Goal: Answer question/provide support: Share knowledge or assist other users

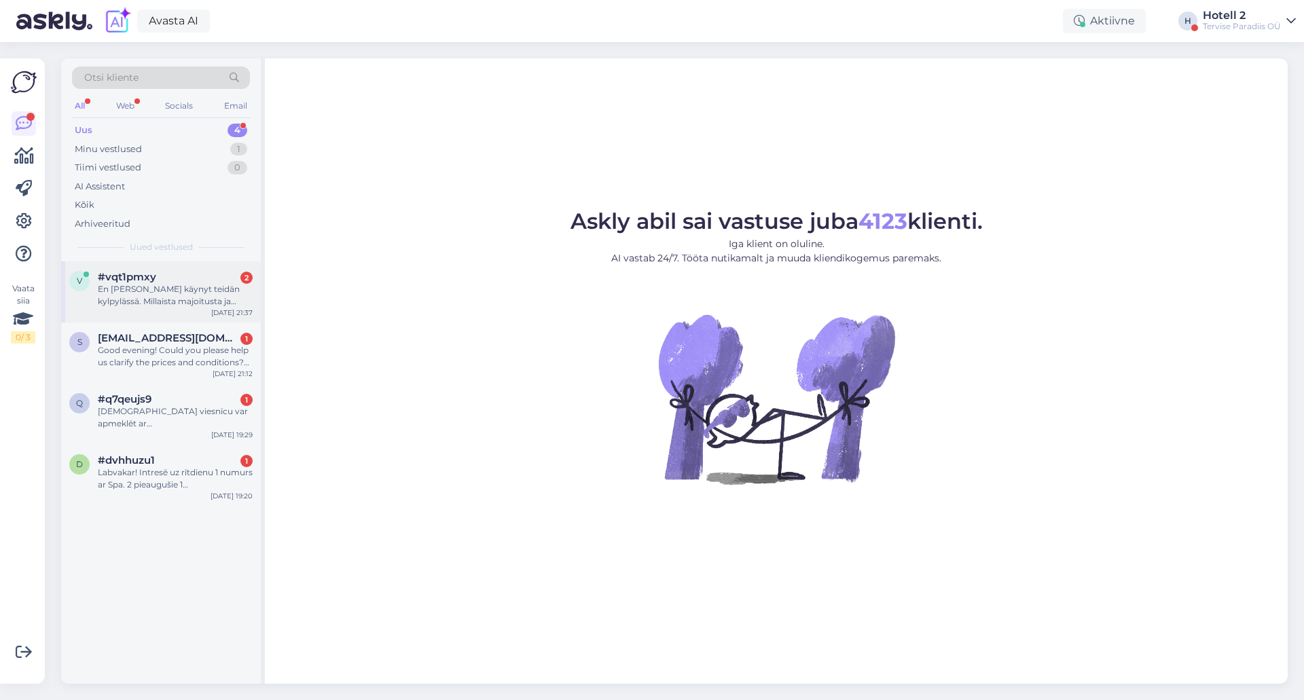
click at [177, 273] on div "#vqt1pmxy 2" at bounding box center [175, 277] width 155 height 12
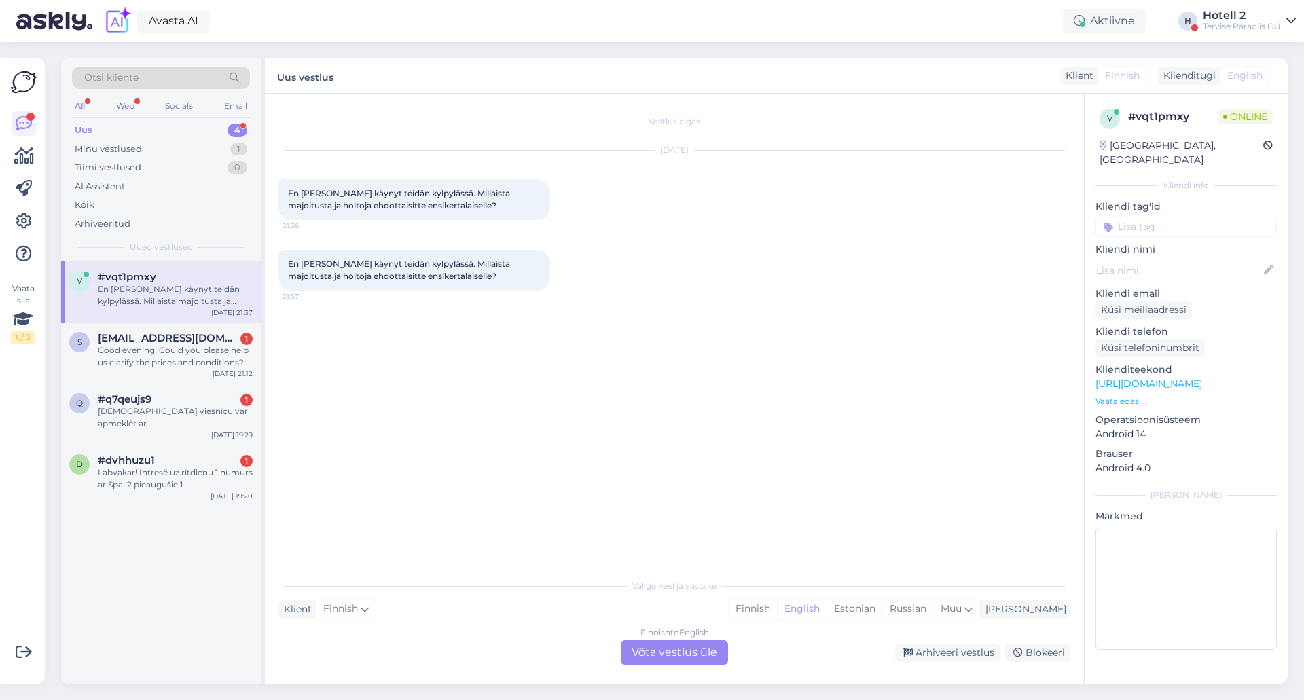
click at [651, 658] on div "Finnish to English Võta vestlus üle" at bounding box center [674, 653] width 107 height 24
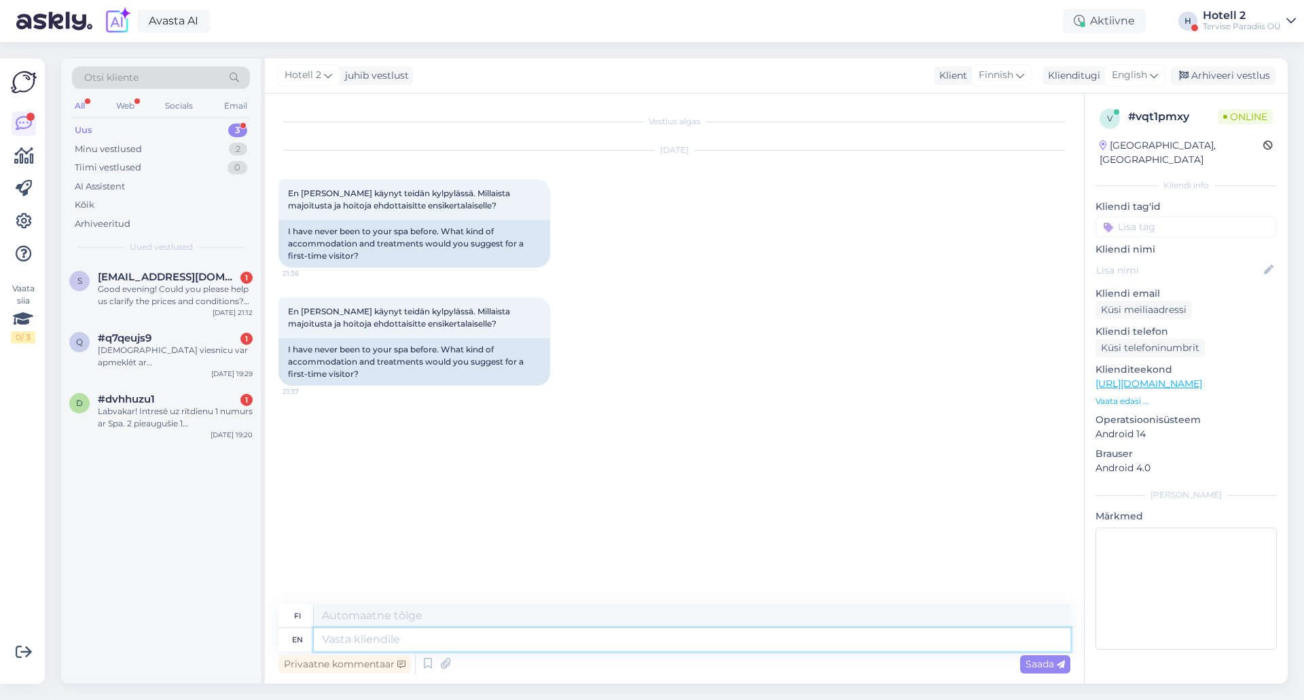
click at [346, 646] on textarea at bounding box center [692, 639] width 757 height 23
type textarea "Hello!"
type textarea "Hei!"
type textarea "Hello! Yo"
type textarea "Hei! Y"
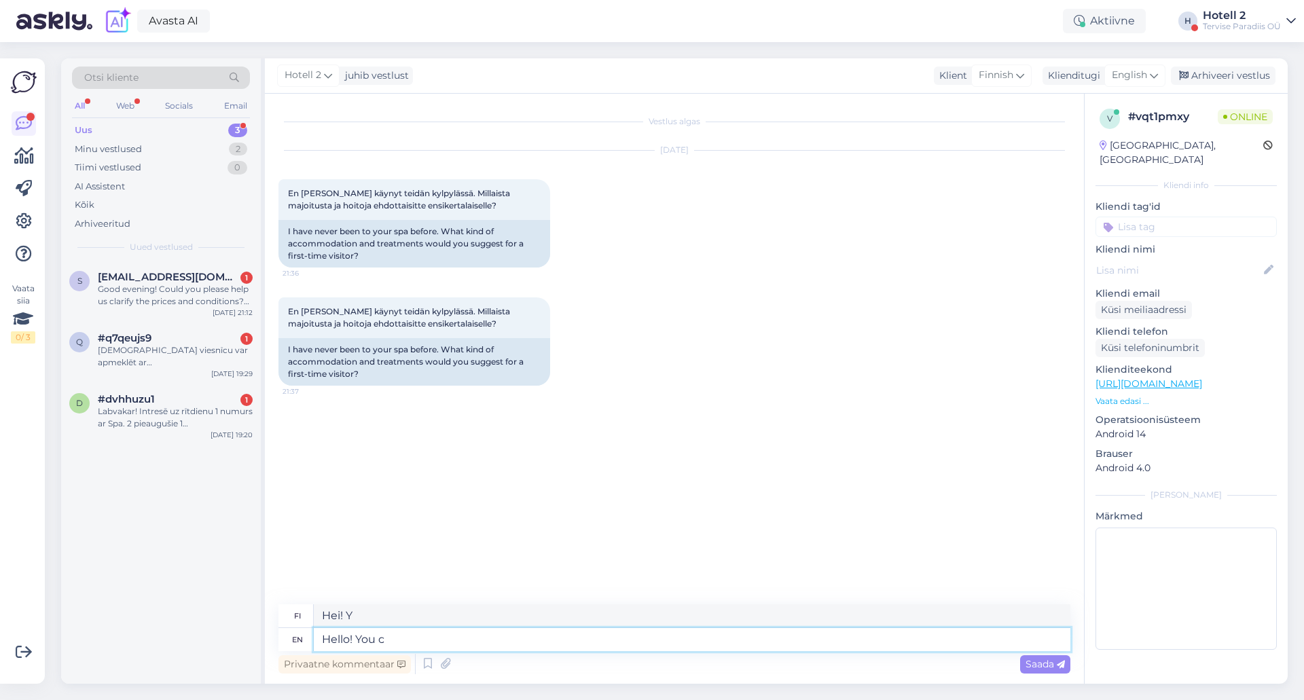
type textarea "Hello! You ca"
type textarea "Hei! Sinä"
type textarea "Hello! You can"
type textarea "Hei! Voit"
type textarea "Hello! You can look m"
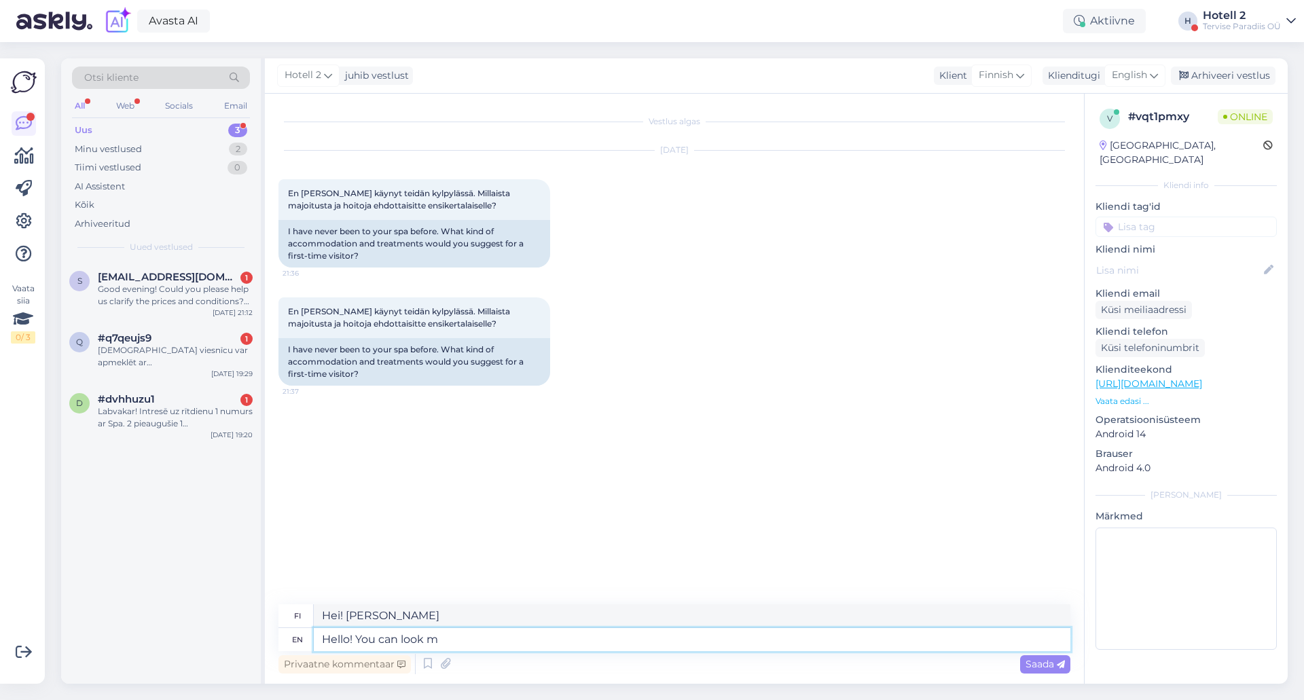
type textarea "Hei! Voit katsoa"
type textarea "Hello! You can look more"
type textarea "Hei! Voit katsoa lisää"
type textarea "Hello! You can look more closely a"
type textarea "Hei! Voit katsoa tarkemmin"
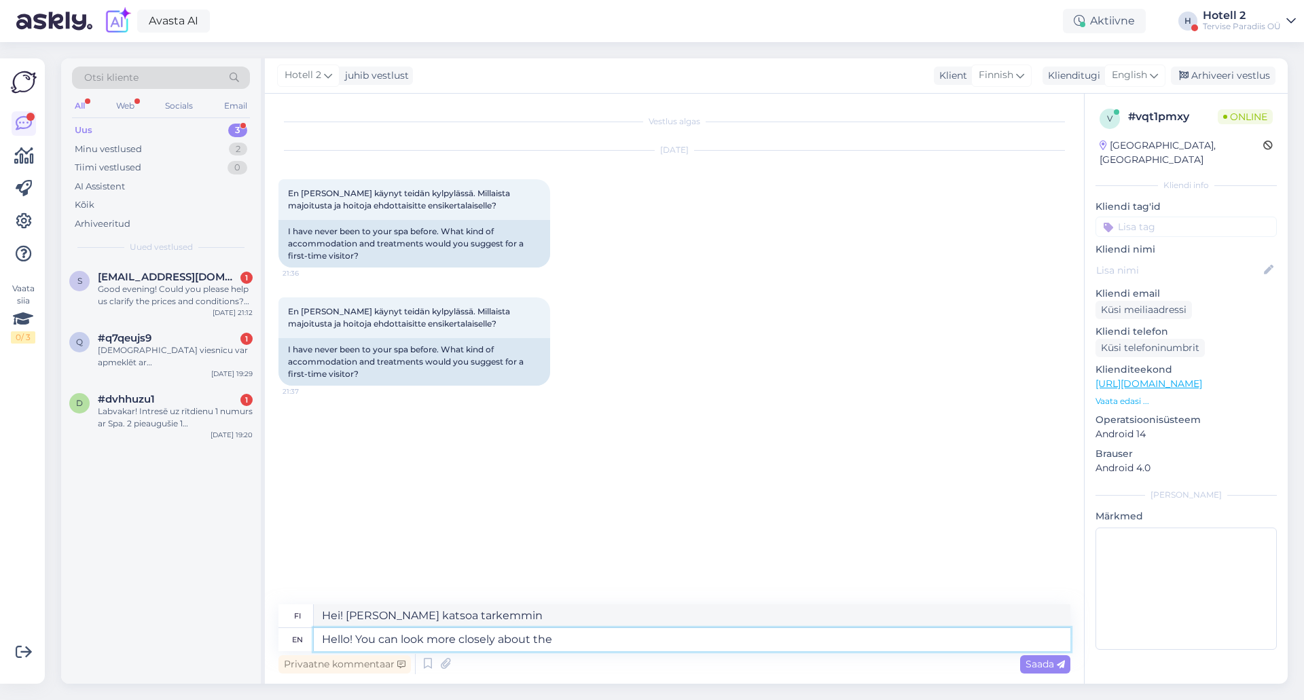
type textarea "Hello! You can look more closely about the"
type textarea "Hei! Voit katsoa asiaa tarkemmin"
type textarea "Hello! You can look more closely about the treatments"
type textarea "Hei! Voit tutustua hoitoihin tarkemmin"
type textarea "Hello! You can look more closely about the treatments we ha"
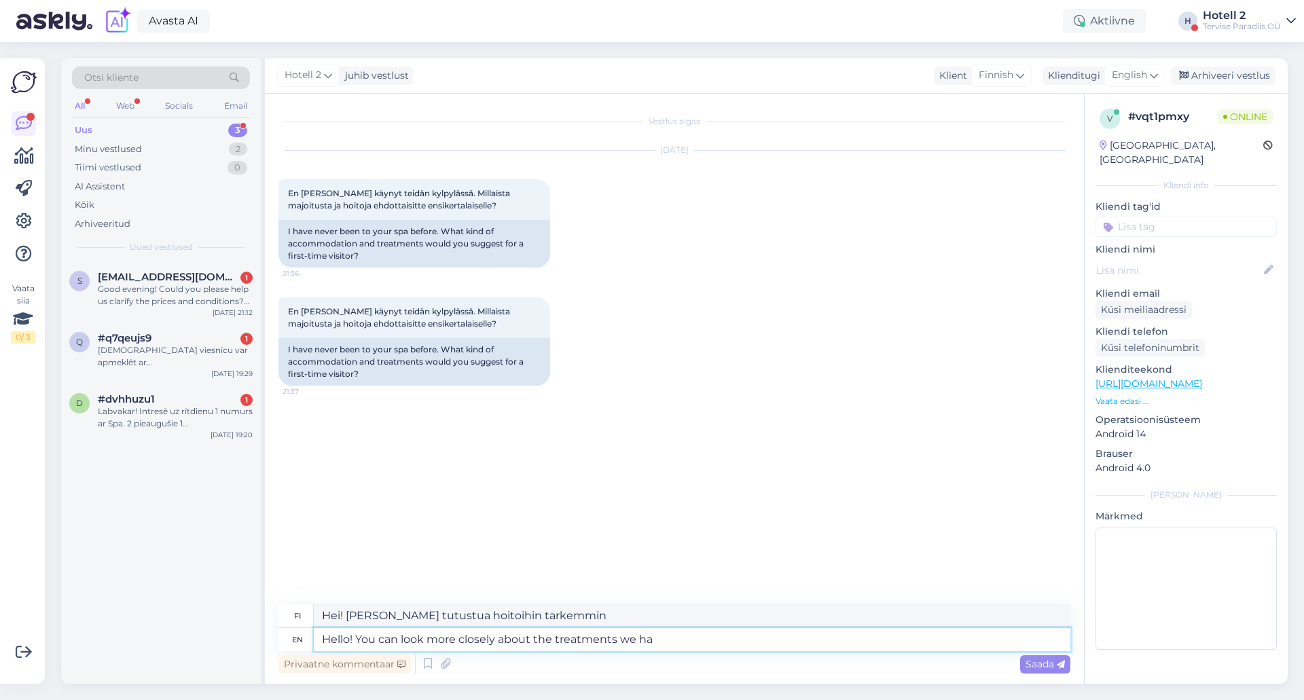
type textarea "Hei! Voit katsoa tarkemmin tarjoamiamme hoitoja"
type textarea "Hello! You can look more closely about the treatments we have here"
type textarea "Hei! Voit katsoa tarkemmin tarjoamiamme hoitoja täältä"
paste textarea "https://spa.terviseparadiis.ee/en/sample-page-3/?_gl=1*1cf2rt6*_ga*MTIzNTM5Mjg0…"
type textarea "Hello! You can look more closely about the treatments we have here https://spa.…"
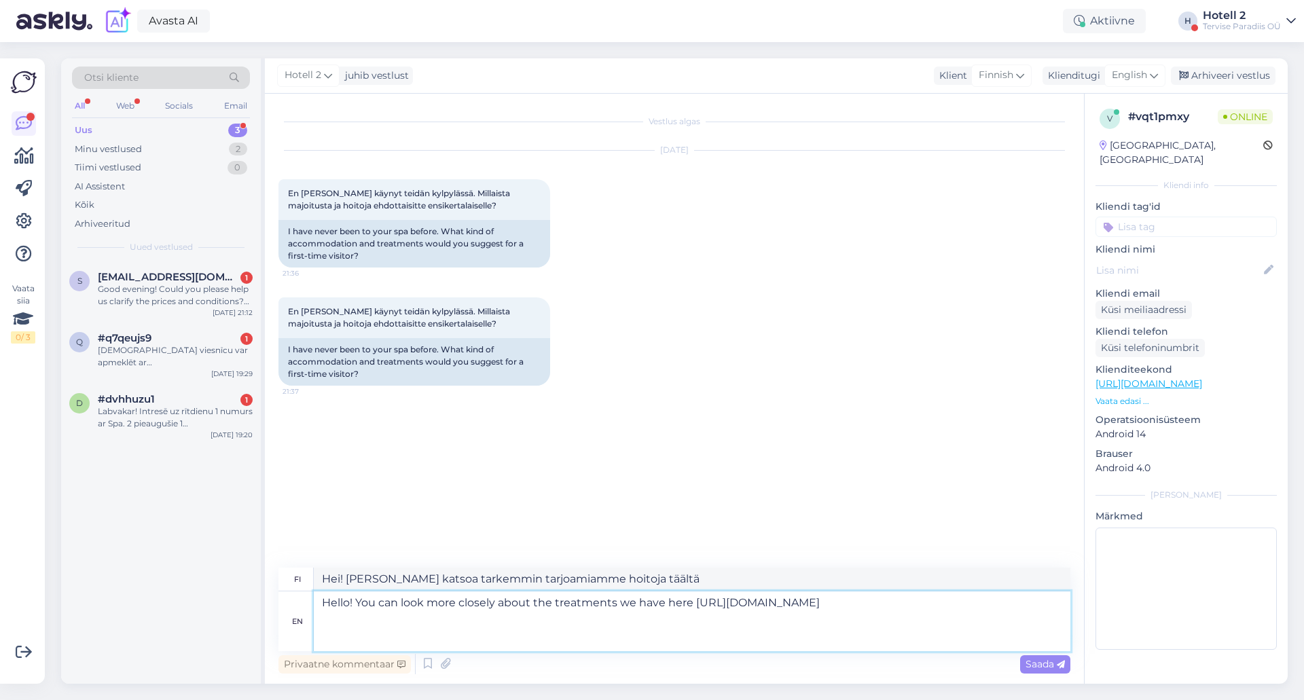
type textarea "Hei! Voit katsoa lisää tarjoamistamme hoidoista täältä https://spa.terviseparad…"
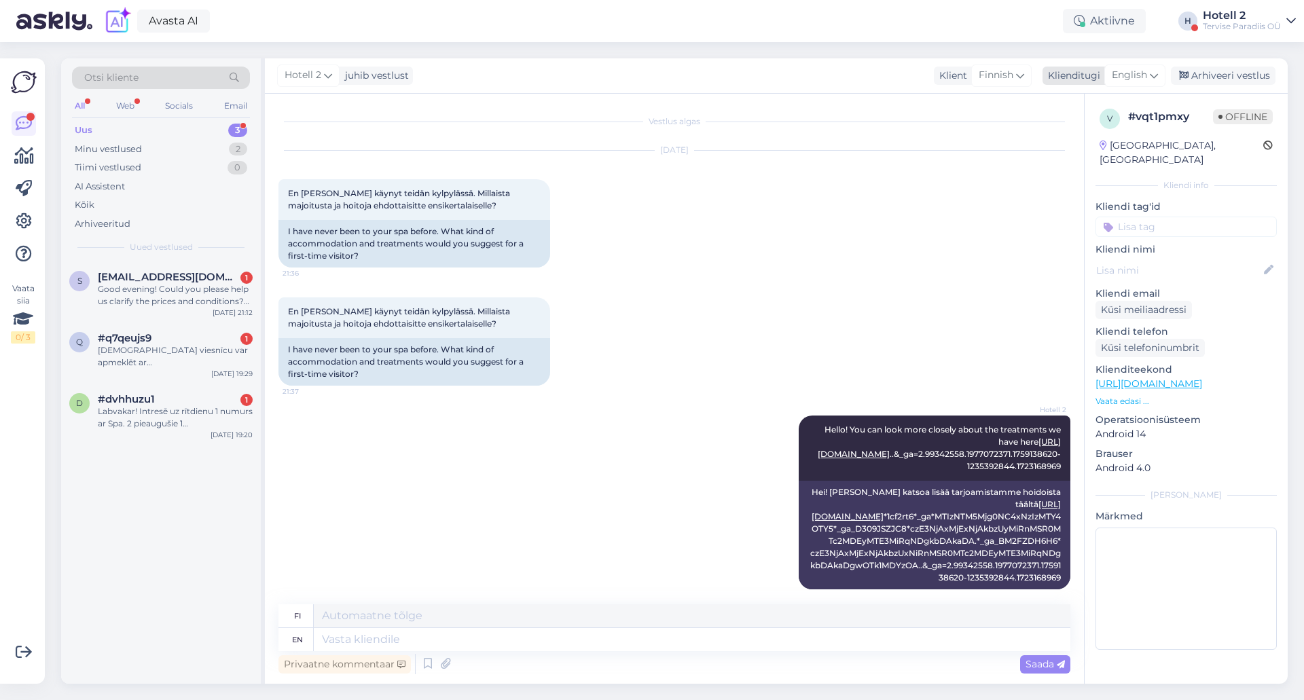
drag, startPoint x: 1206, startPoint y: 74, endPoint x: 1188, endPoint y: 76, distance: 17.8
click at [1206, 74] on div "Arhiveeri vestlus" at bounding box center [1223, 76] width 105 height 18
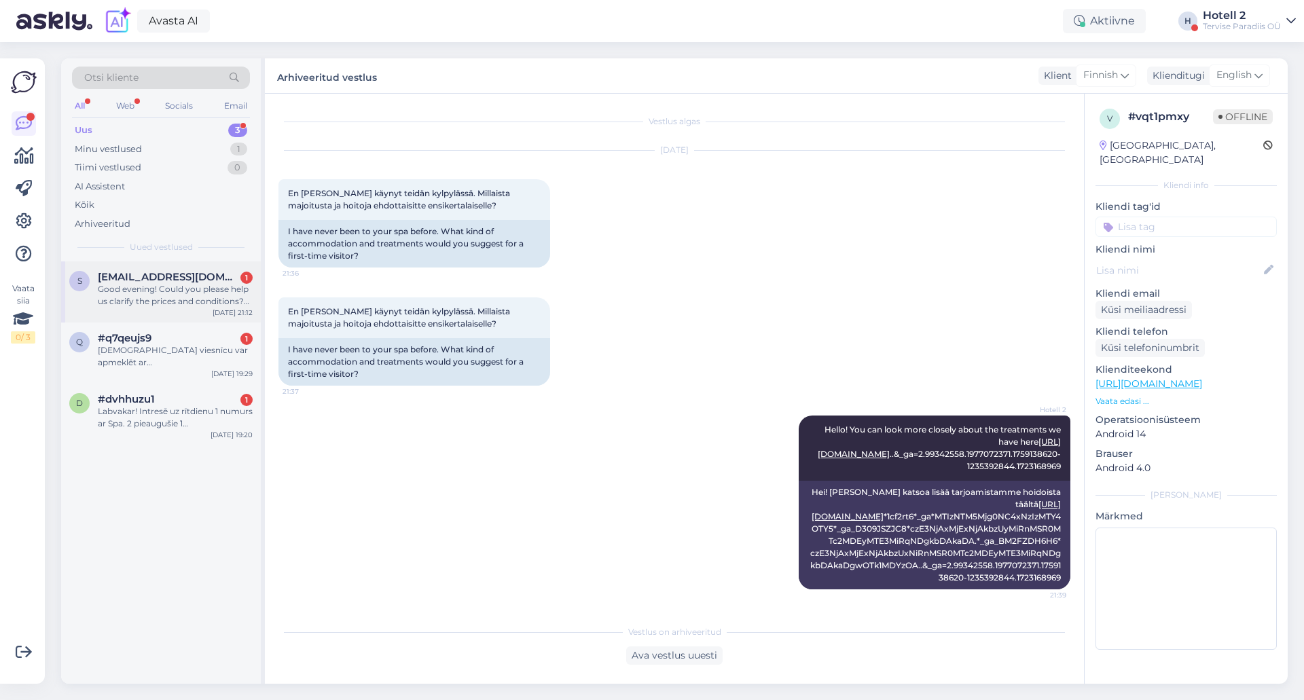
click at [159, 299] on div "Good evening! Could you please help us clarify the prices and conditions? We’re…" at bounding box center [175, 295] width 155 height 24
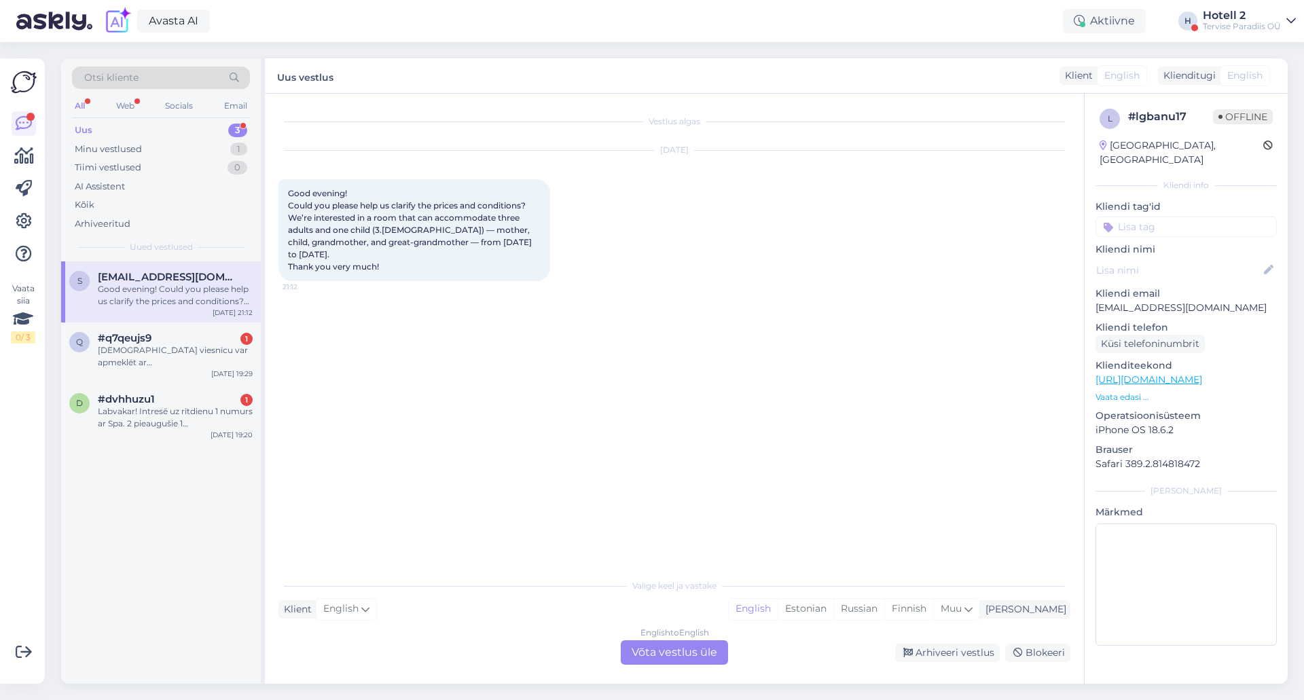
click at [675, 664] on div "English to English Võta vestlus üle" at bounding box center [674, 653] width 107 height 24
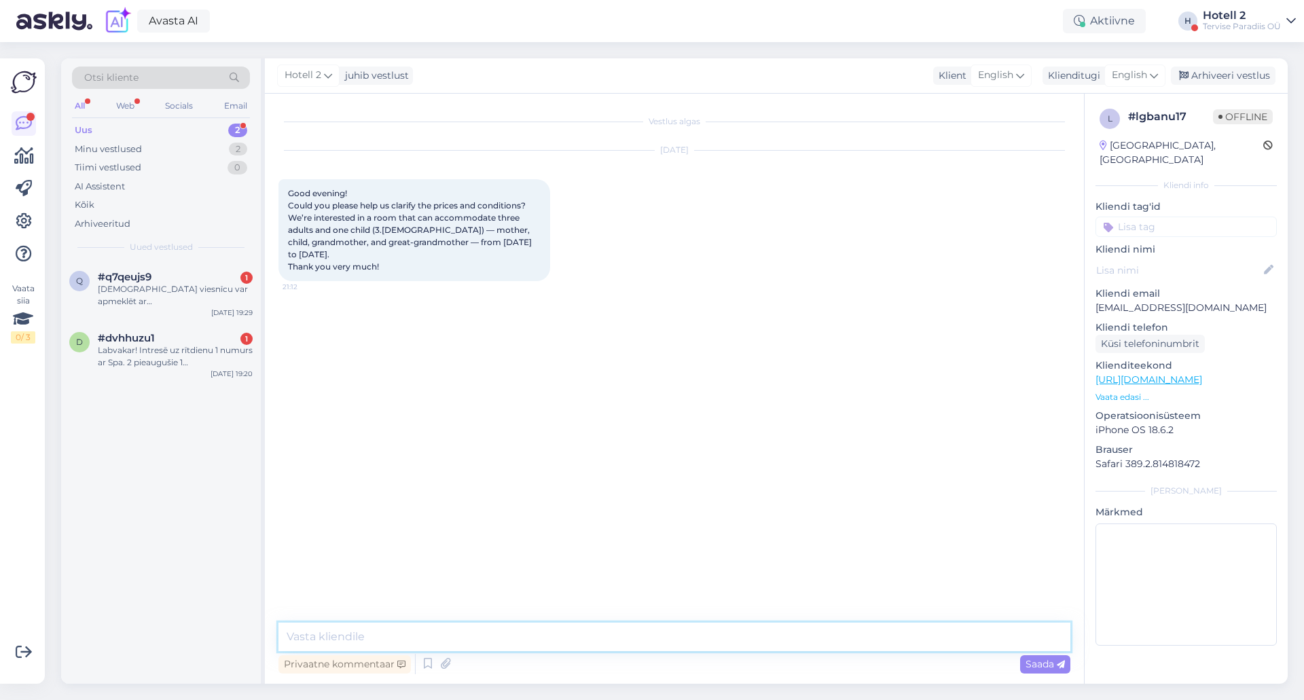
click at [374, 640] on textarea at bounding box center [675, 637] width 792 height 29
click at [327, 621] on div "Vestlus algas Oct 10 2025 Good evening! Could you please help us clarify the pr…" at bounding box center [674, 389] width 819 height 590
click at [321, 628] on textarea at bounding box center [675, 637] width 792 height 29
type textarea "Hello! You can book online for two standard rooms, as we dont have bigger rooms…"
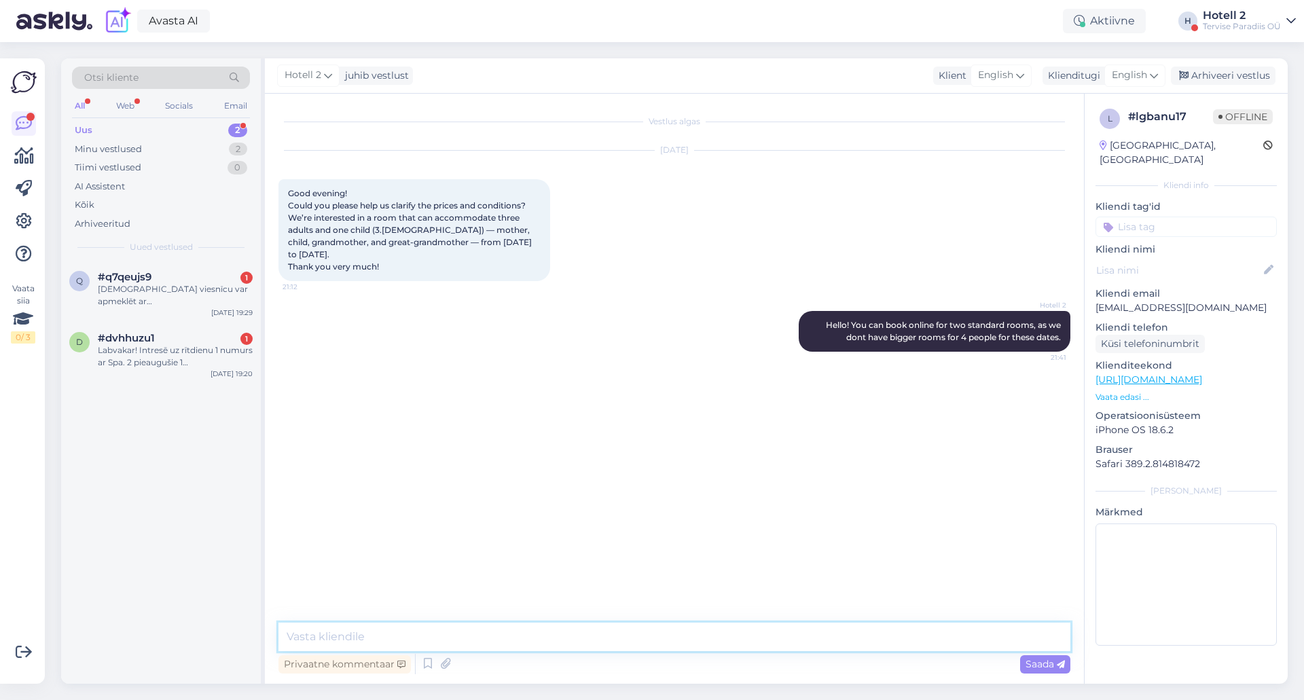
paste textarea "https://terviseparadiis.ee/broneeri/#!/accommodation/search/date/2025-10-13/202…"
type textarea "https://terviseparadiis.ee/broneeri/#!/accommodation/search/date/2025-10-13/202…"
click at [159, 287] on div "Vai viesnīcu var apmeklēt ar suni?" at bounding box center [175, 295] width 155 height 24
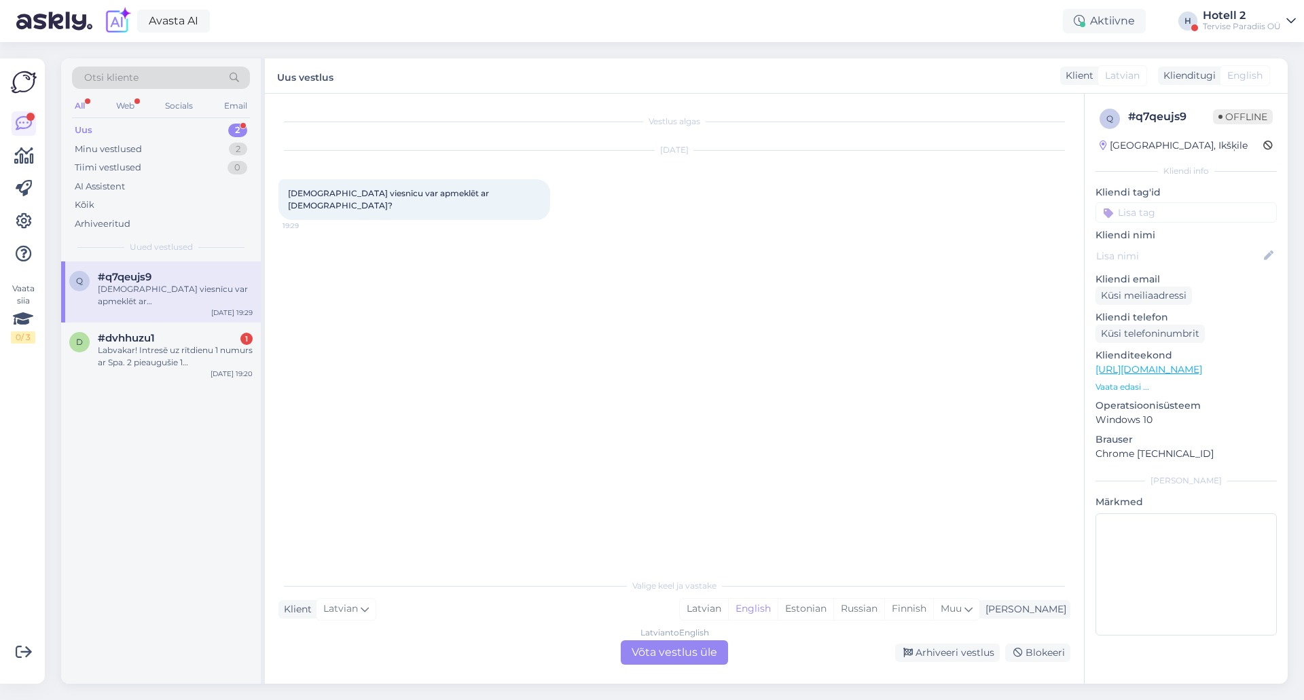
click at [655, 652] on div "Latvian to English Võta vestlus üle" at bounding box center [674, 653] width 107 height 24
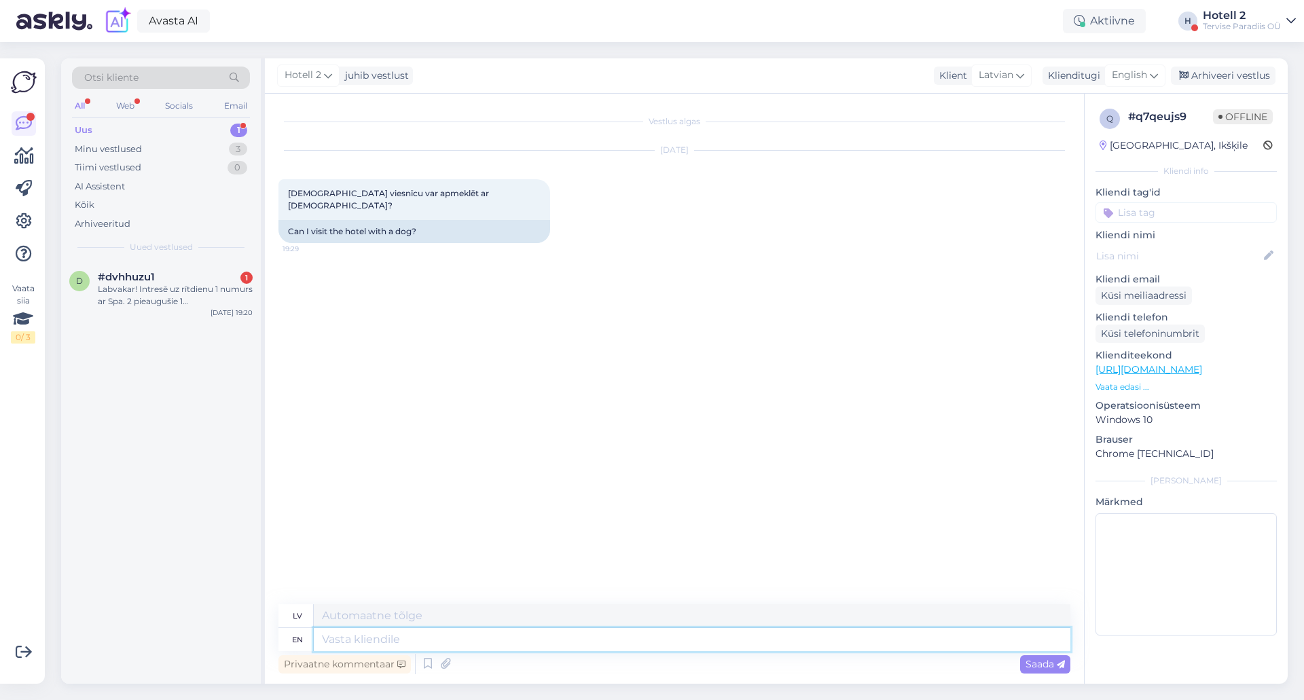
click at [366, 641] on textarea at bounding box center [692, 639] width 757 height 23
type textarea "Unfortunately,"
type textarea "Diemžēl,"
type textarea "Unfortunately, pets a"
type textarea "Diemžēl, mājdzīvnieki"
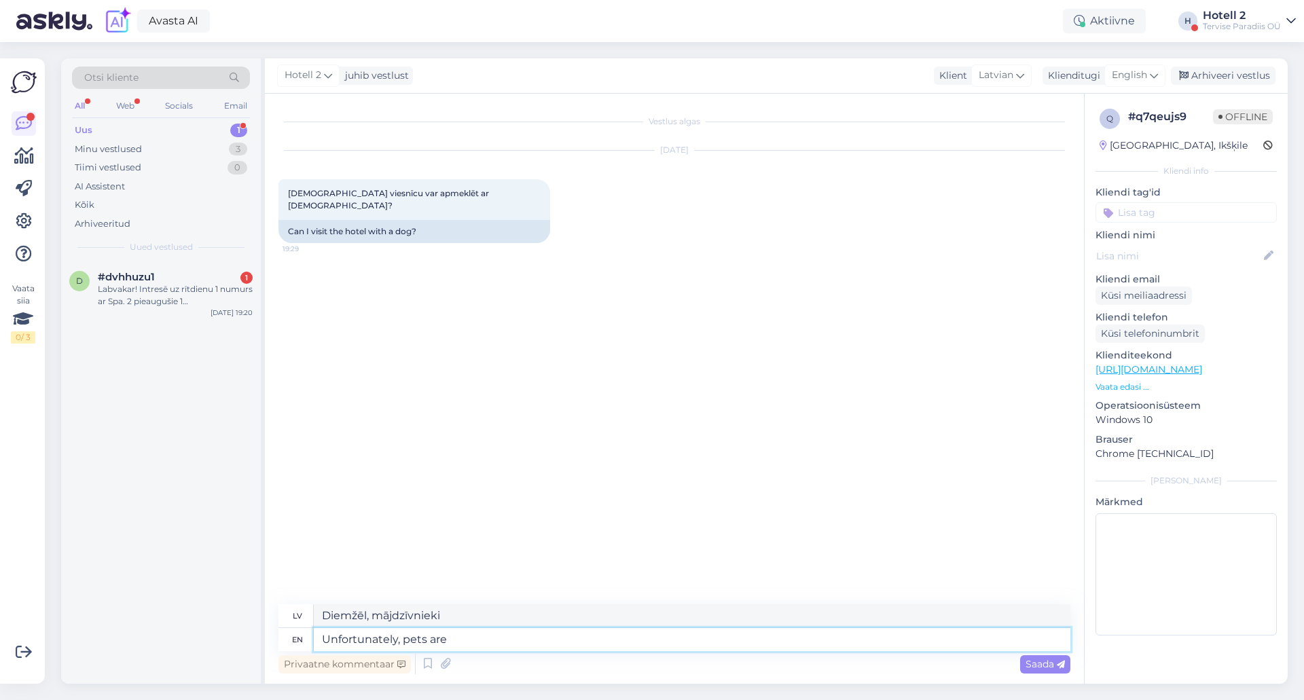
type textarea "Unfortunately, pets are n"
type textarea "Diemžēl mājdzīvnieki ir"
type textarea "Unfortunately, pets are not a"
type textarea "Diemžēl mājdzīvnieki nav"
type textarea "Unfortunately, pets are not allowed"
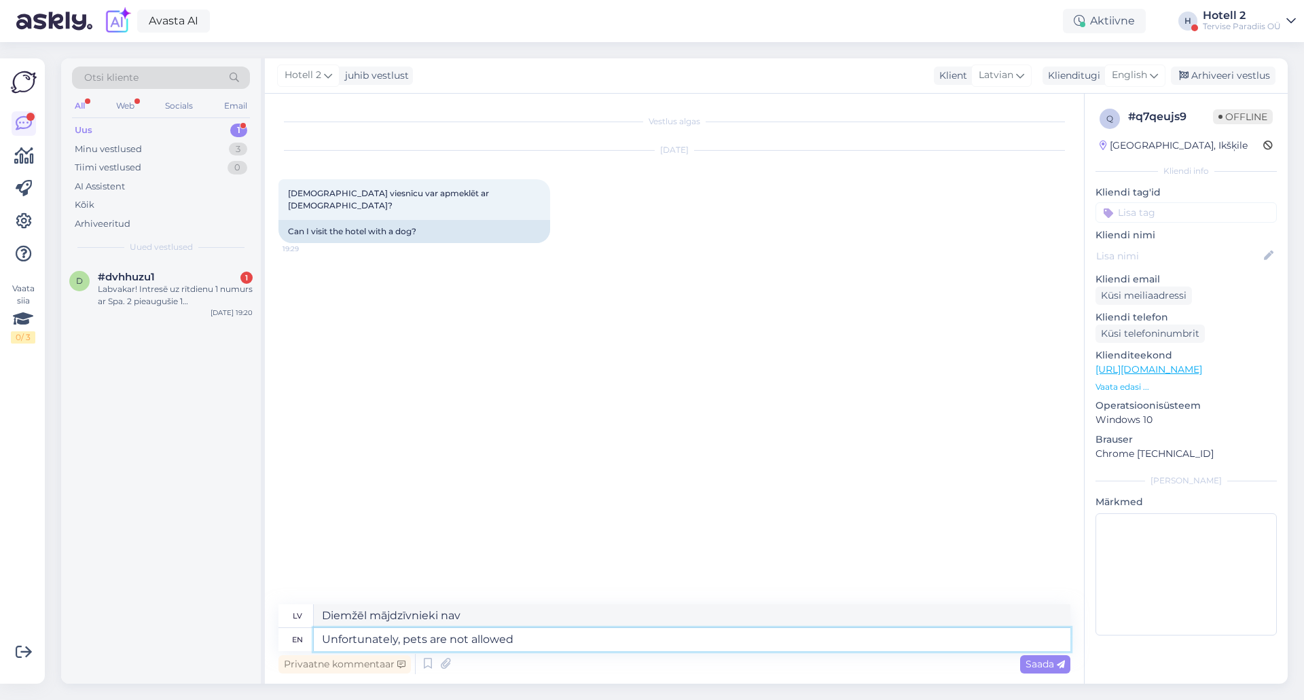
type textarea "Diemžēl mājdzīvnieki nav atļauti"
type textarea "Unfortunately, pets are not allowed in our"
type textarea "Diemžēl mājdzīvnieki mūsu viesnīcā nav atļauti"
type textarea "Unfortunately, pets are not allowed in our hotel."
type textarea "Diemžēl mājdzīvnieki mūsu viesnīcā nav atļauti."
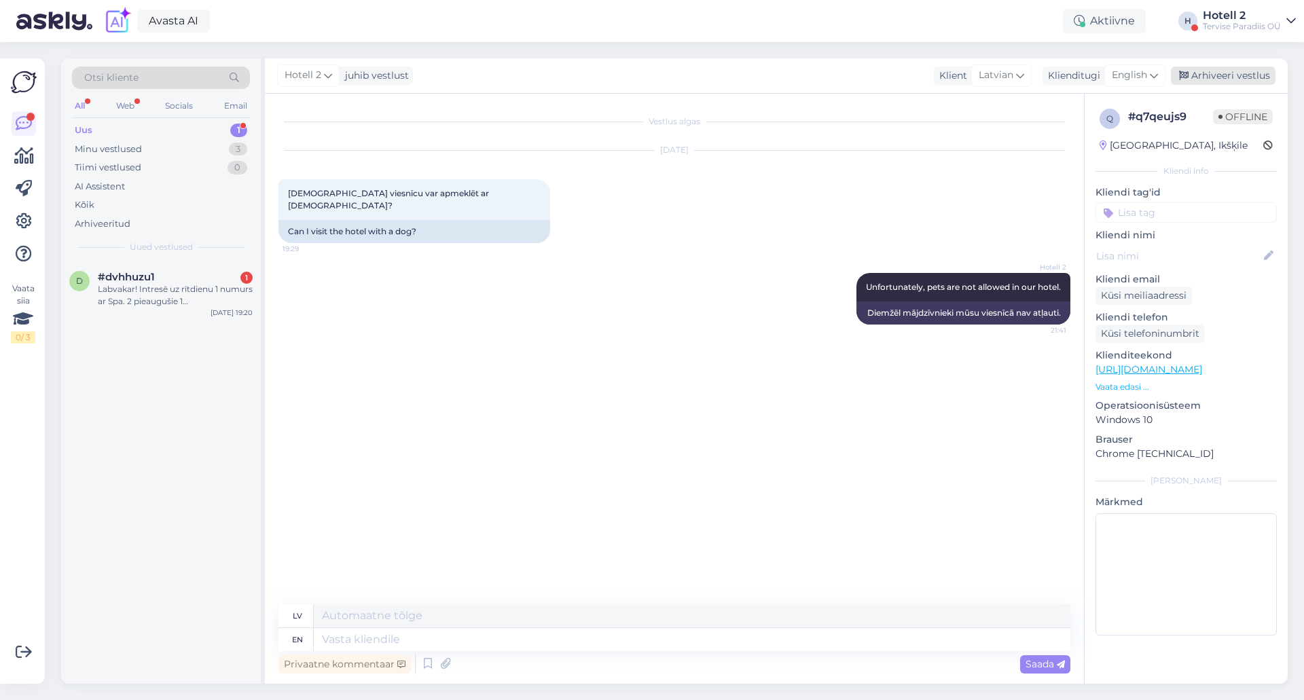
click at [1229, 77] on div "Arhiveeri vestlus" at bounding box center [1223, 76] width 105 height 18
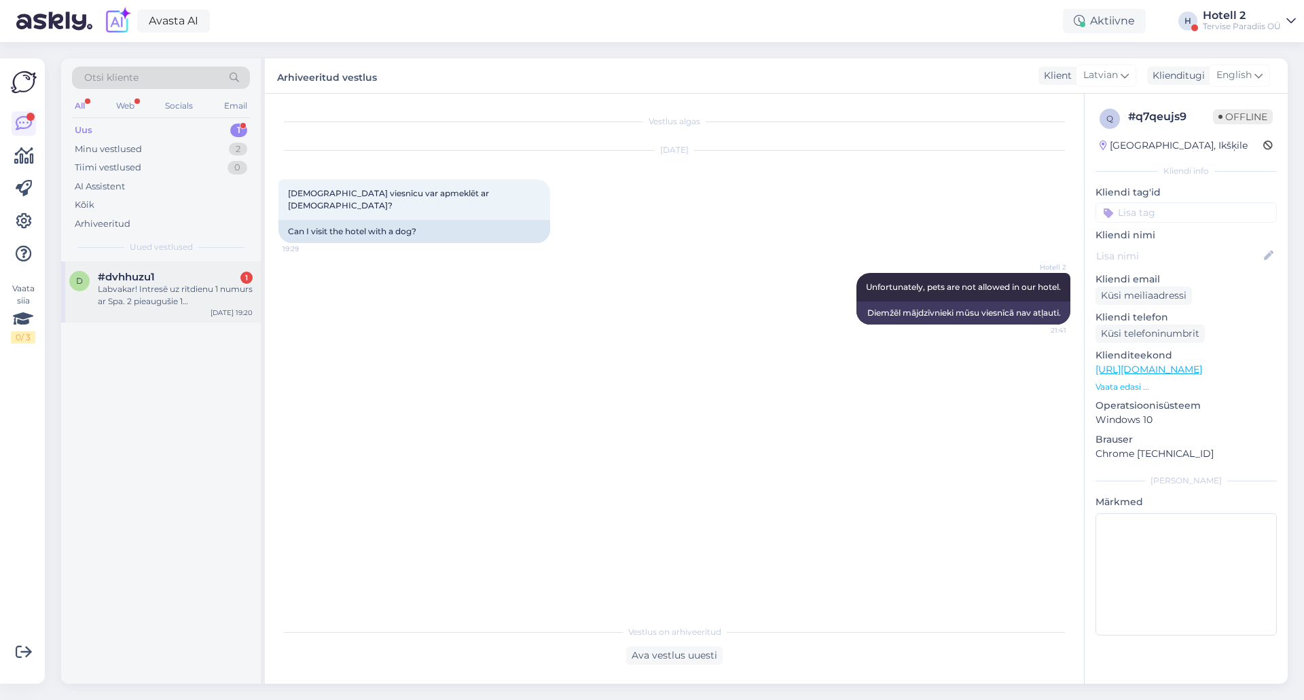
click at [183, 285] on div "Labvakar! Intresē uz rītdienu 1 numurs ar Spa. 2 pieaugušie 1 Berns" at bounding box center [175, 295] width 155 height 24
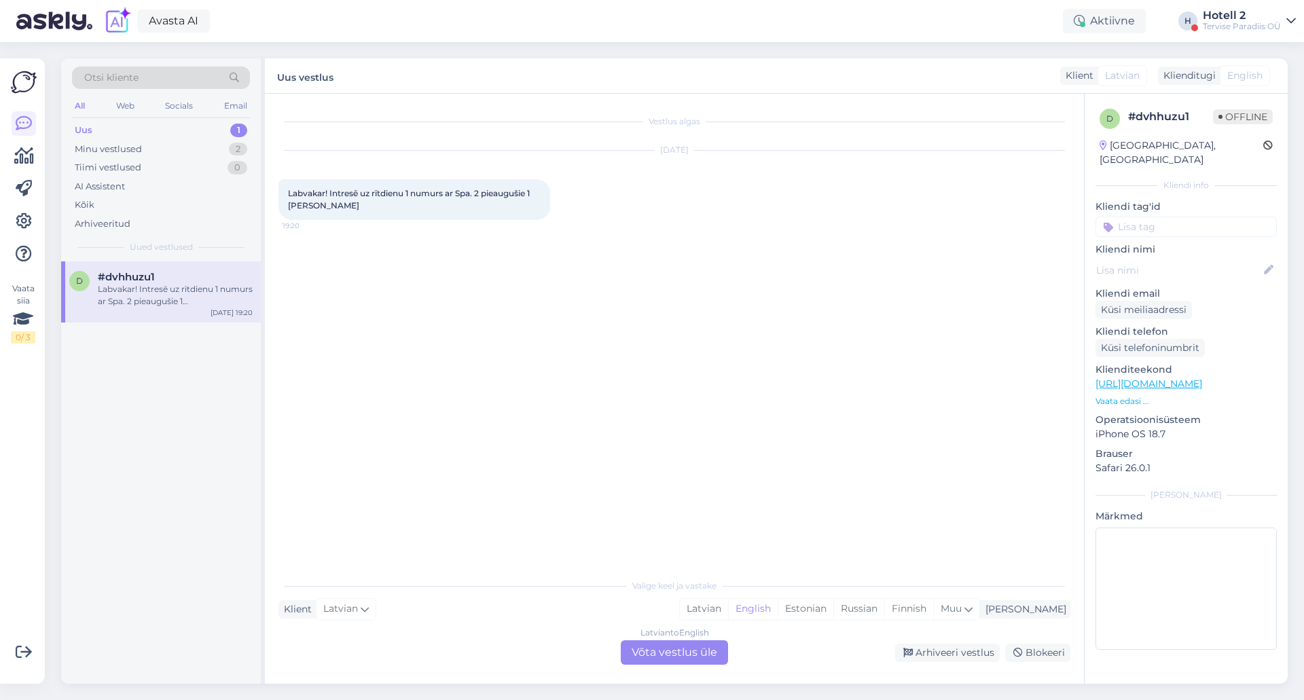
click at [665, 658] on div "Latvian to English Võta vestlus üle" at bounding box center [674, 653] width 107 height 24
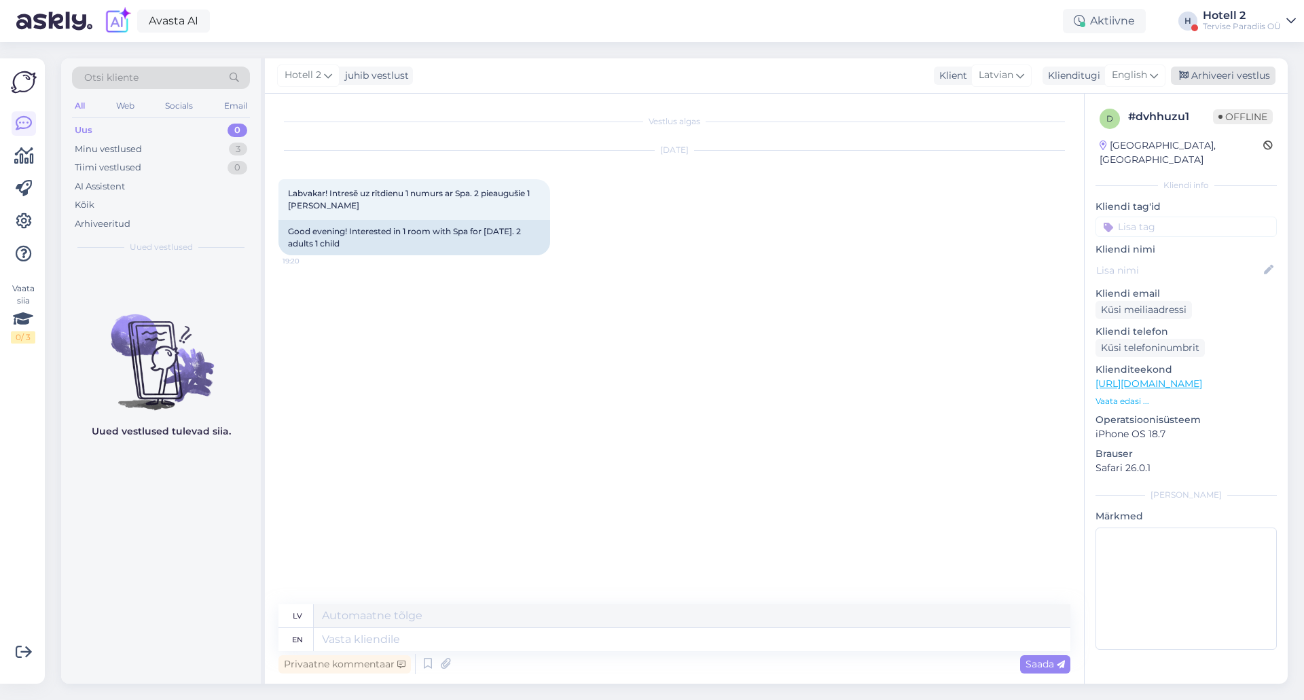
click at [1199, 69] on div "Arhiveeri vestlus" at bounding box center [1223, 76] width 105 height 18
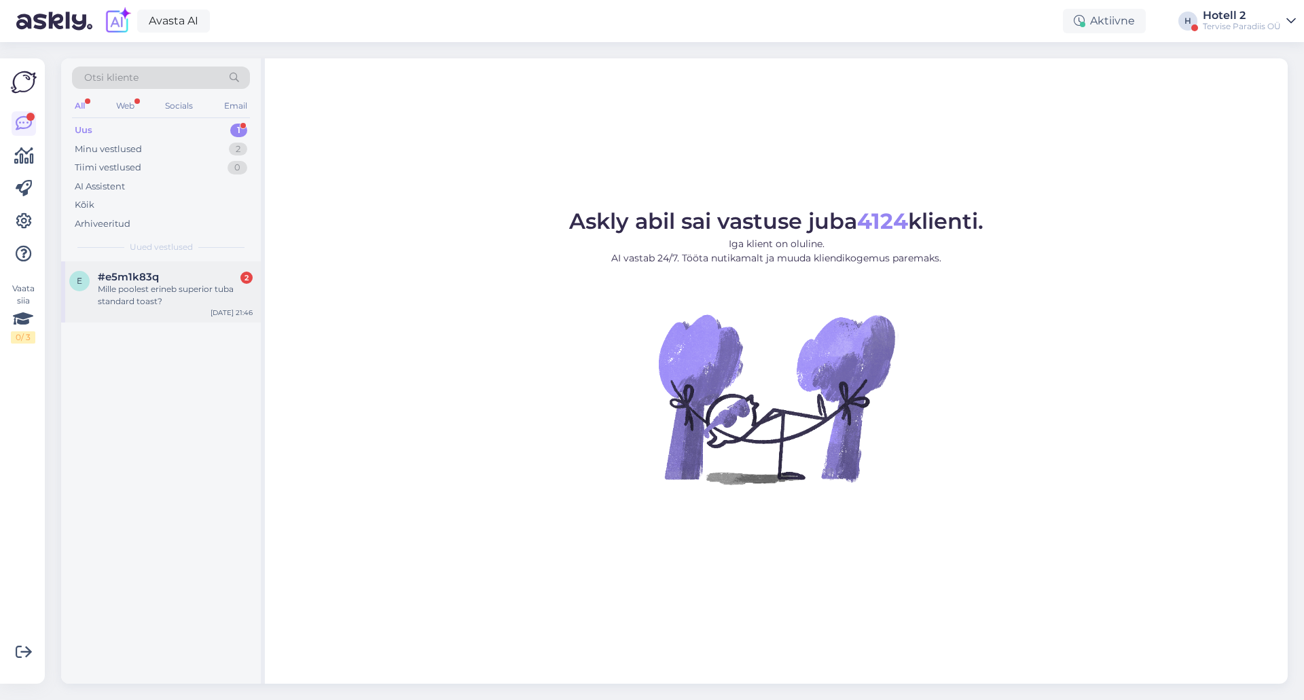
click at [180, 281] on div "#e5m1k83q 2" at bounding box center [175, 277] width 155 height 12
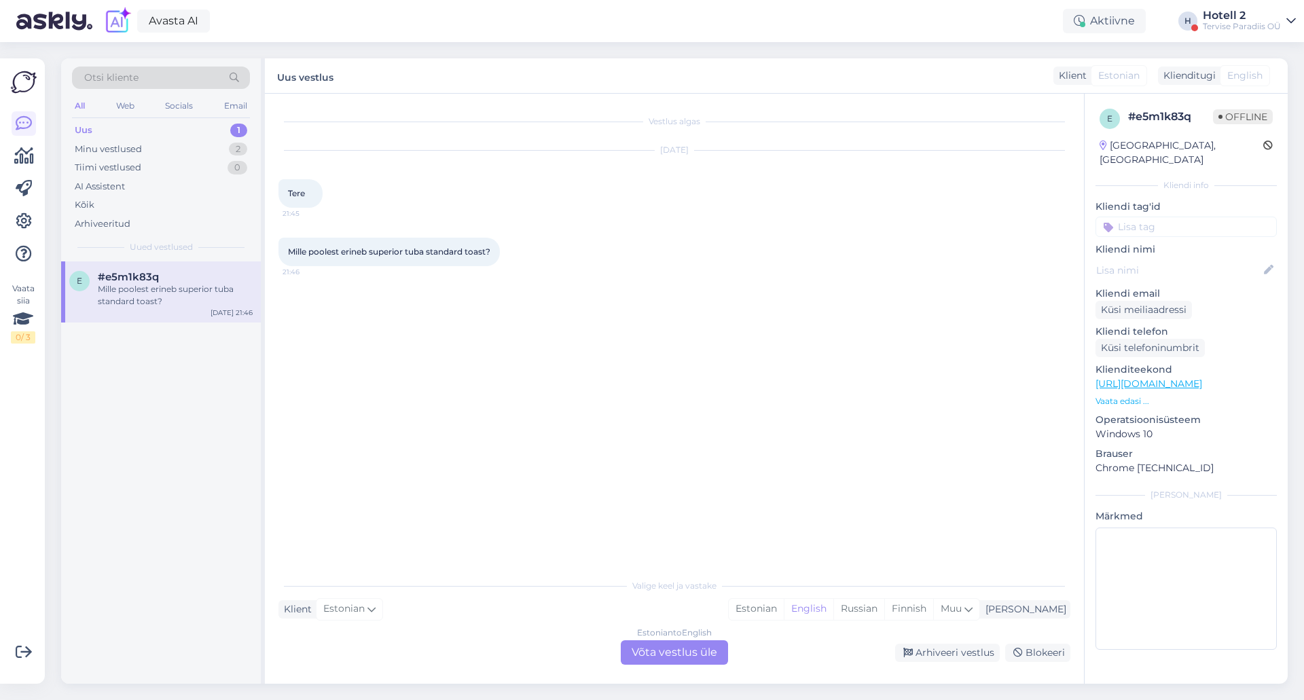
click at [697, 651] on div "Estonian to English Võta vestlus üle" at bounding box center [674, 653] width 107 height 24
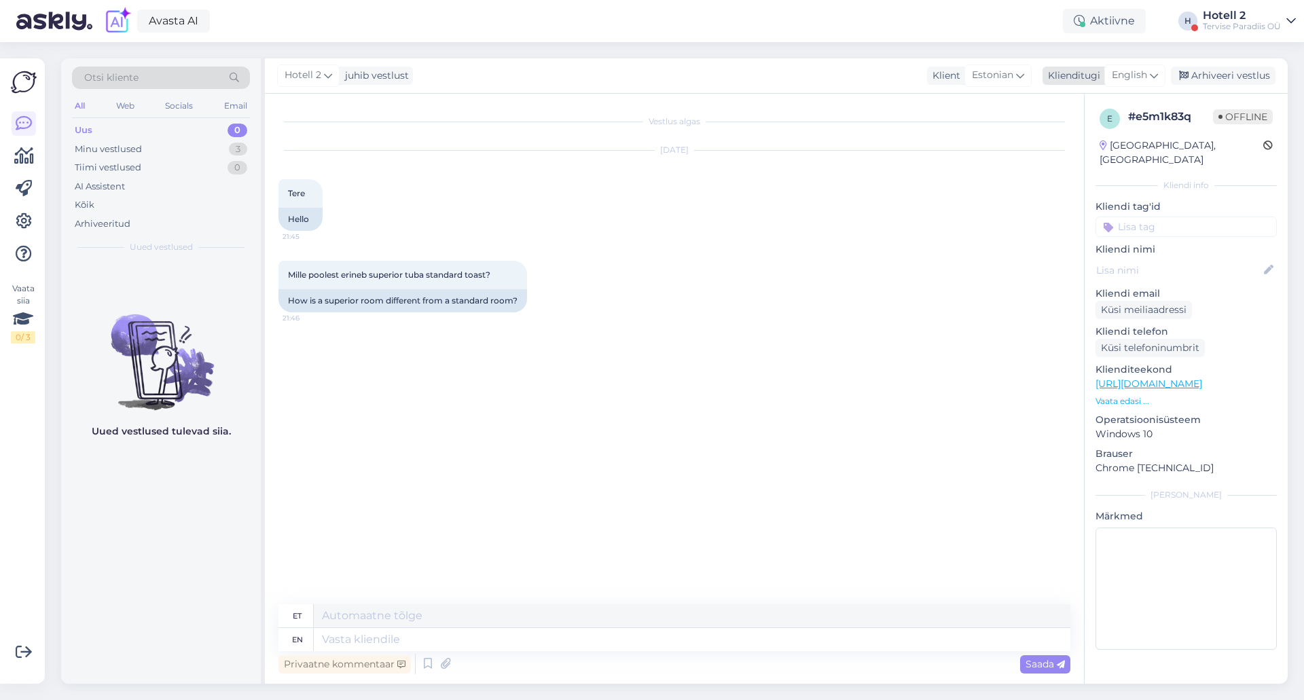
click at [1135, 74] on span "English" at bounding box center [1129, 75] width 35 height 15
type input "es"
click at [1102, 154] on link "Estonian" at bounding box center [1104, 158] width 149 height 22
click at [462, 632] on textarea at bounding box center [675, 637] width 792 height 29
type textarea "Tere! Meil on ainult standardtoad."
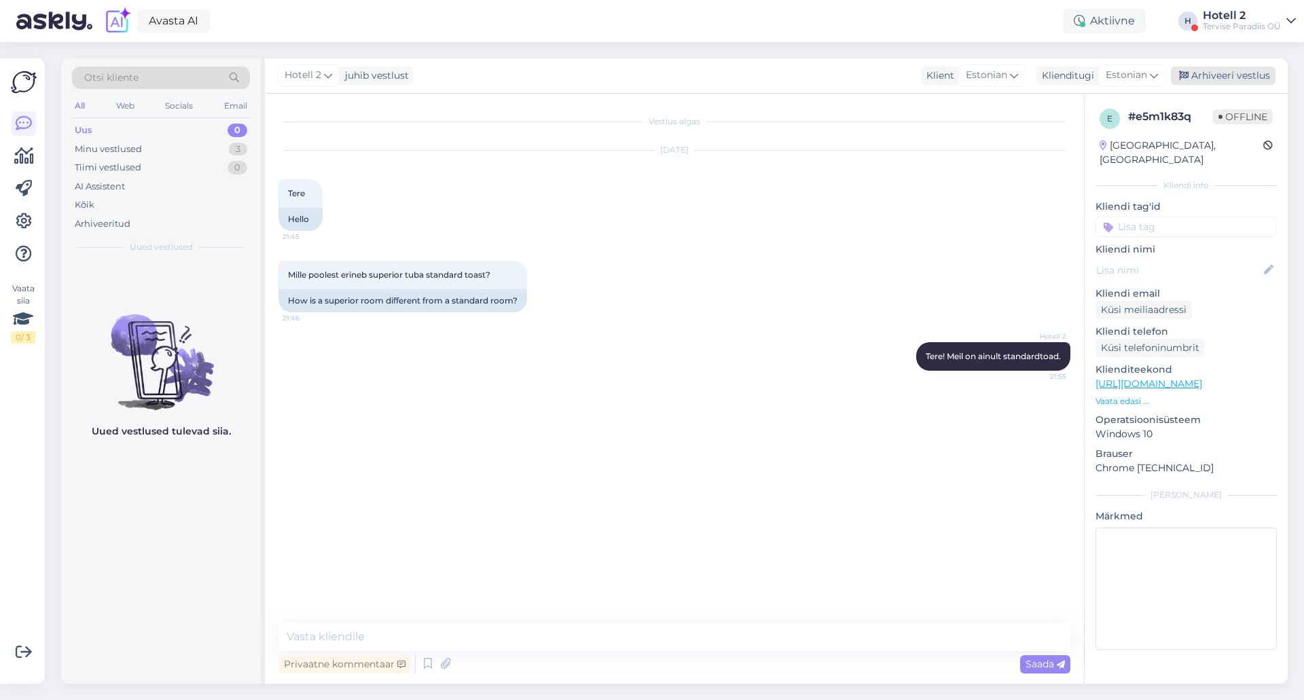
click at [1211, 69] on div "Arhiveeri vestlus" at bounding box center [1223, 76] width 105 height 18
